Goal: Task Accomplishment & Management: Use online tool/utility

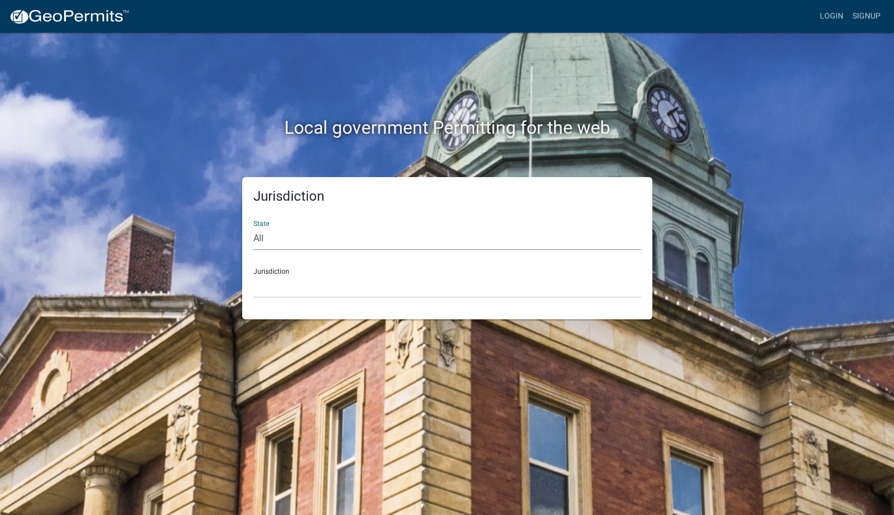
click at [302, 237] on select "All [US_STATE] [US_STATE] [US_STATE] [US_STATE] [US_STATE] [US_STATE] [US_STATE…" at bounding box center [447, 238] width 388 height 23
select select "[US_STATE]"
click at [253, 227] on select "All [US_STATE] [US_STATE] [US_STATE] [US_STATE] [US_STATE] [US_STATE] [US_STATE…" at bounding box center [447, 238] width 388 height 23
click at [286, 288] on select "[GEOGRAPHIC_DATA], [US_STATE] [GEOGRAPHIC_DATA], [US_STATE] [GEOGRAPHIC_DATA], …" at bounding box center [447, 286] width 388 height 23
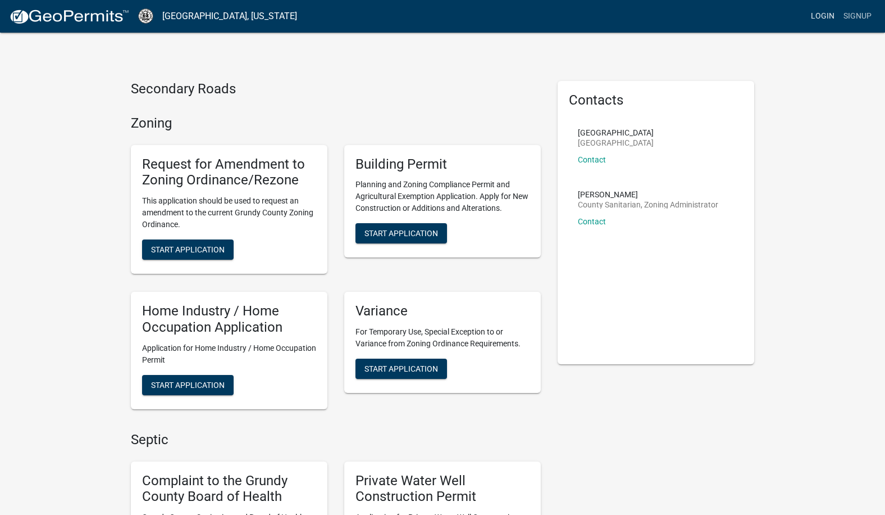
click at [813, 13] on link "Login" at bounding box center [823, 16] width 33 height 21
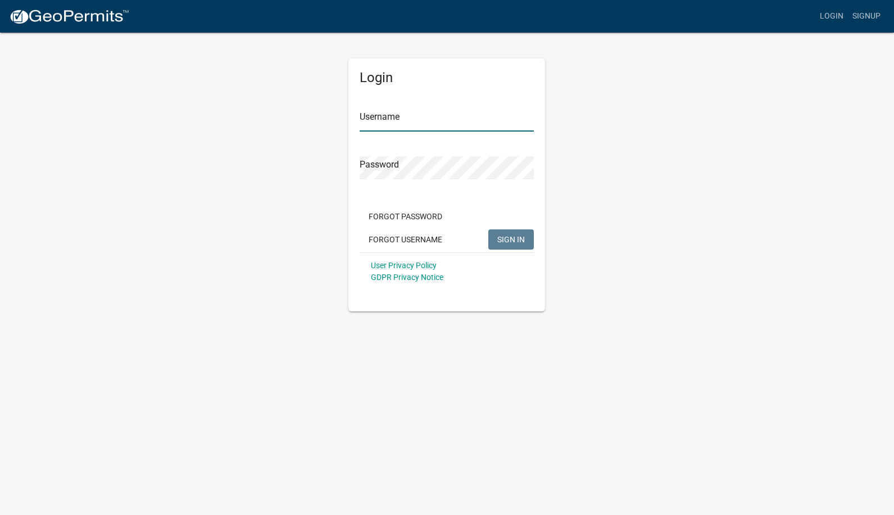
click at [399, 121] on input "Username" at bounding box center [446, 119] width 174 height 23
type input "caries"
click at [488, 229] on button "SIGN IN" at bounding box center [510, 239] width 45 height 20
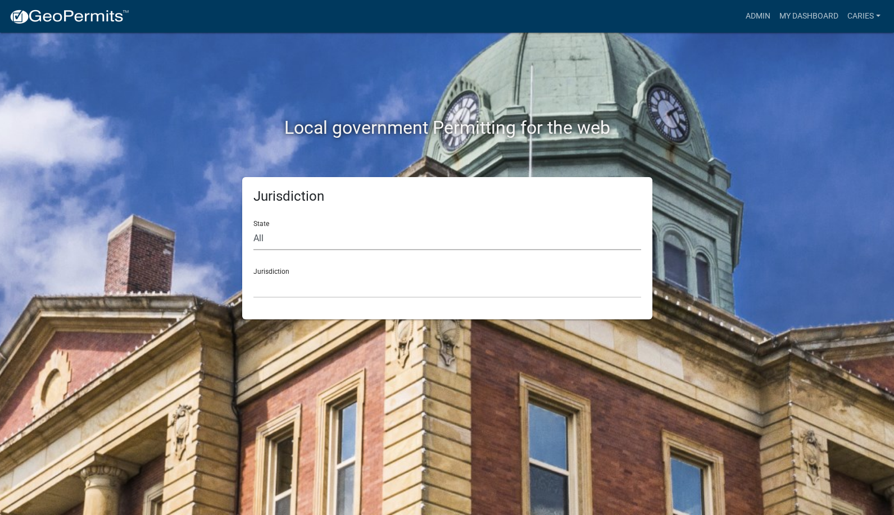
click at [341, 244] on select "All [US_STATE] [US_STATE] [US_STATE] [US_STATE] [US_STATE] [US_STATE] [US_STATE…" at bounding box center [447, 238] width 388 height 23
select select "[US_STATE]"
click at [253, 227] on select "All [US_STATE] [US_STATE] [US_STATE] [US_STATE] [US_STATE] [US_STATE] [US_STATE…" at bounding box center [447, 238] width 388 height 23
click at [316, 292] on select "[GEOGRAPHIC_DATA], [US_STATE] [GEOGRAPHIC_DATA], [US_STATE] [GEOGRAPHIC_DATA], …" at bounding box center [447, 286] width 388 height 23
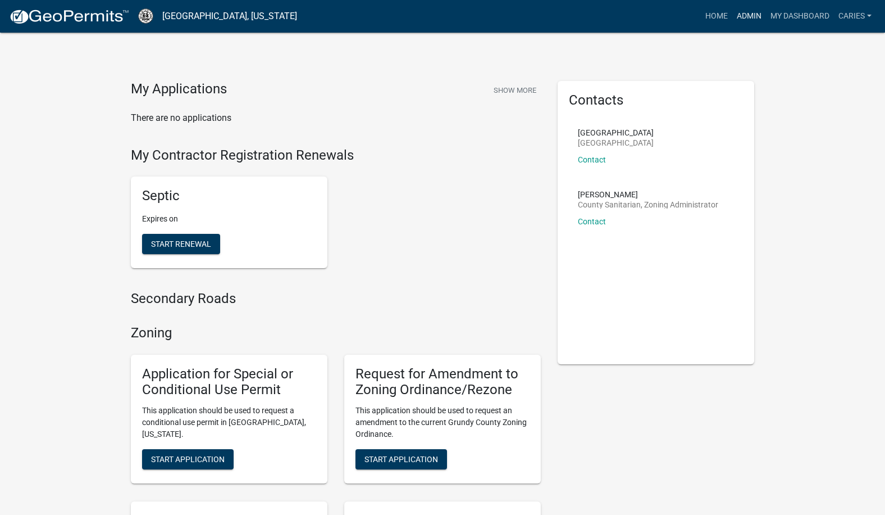
click at [755, 12] on link "Admin" at bounding box center [749, 16] width 34 height 21
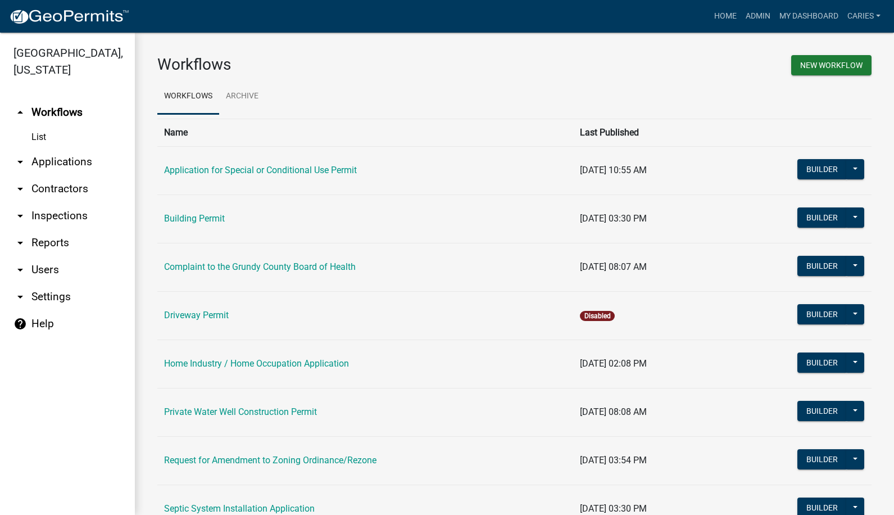
click at [78, 148] on link "arrow_drop_down Applications" at bounding box center [67, 161] width 135 height 27
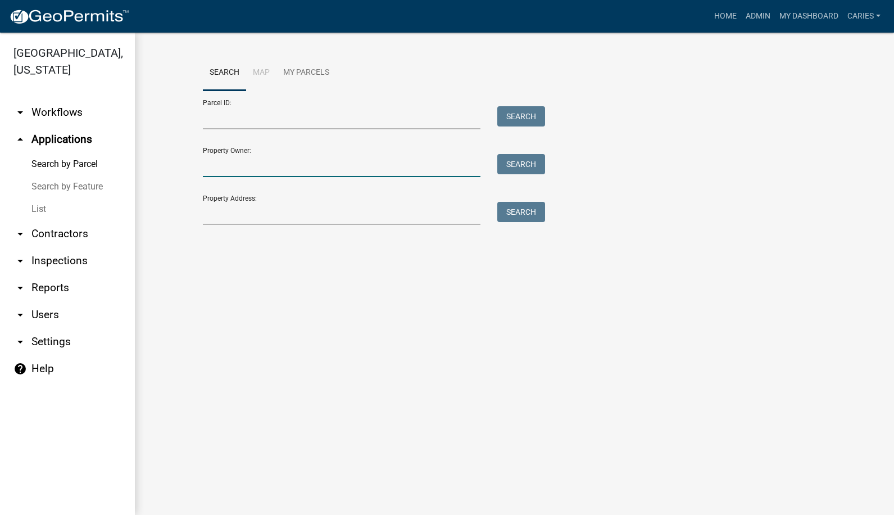
click at [210, 170] on input "Property Owner:" at bounding box center [342, 165] width 278 height 23
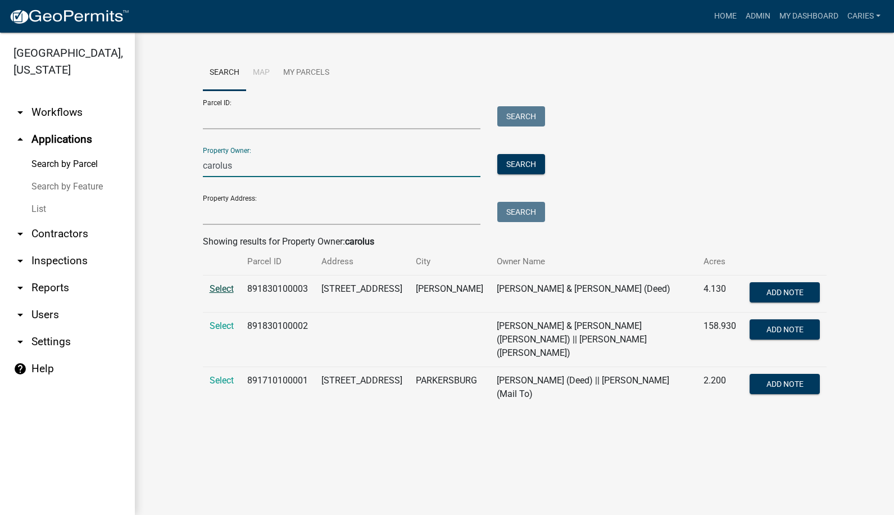
type input "carolus"
click at [217, 285] on span "Select" at bounding box center [222, 288] width 24 height 11
